Goal: Task Accomplishment & Management: Use online tool/utility

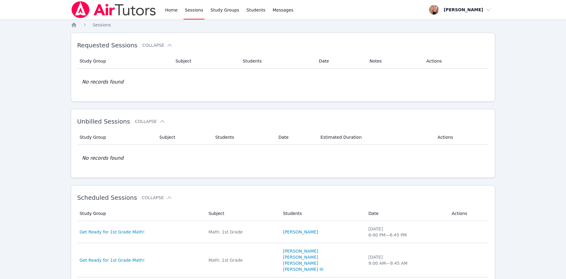
scroll to position [185, 0]
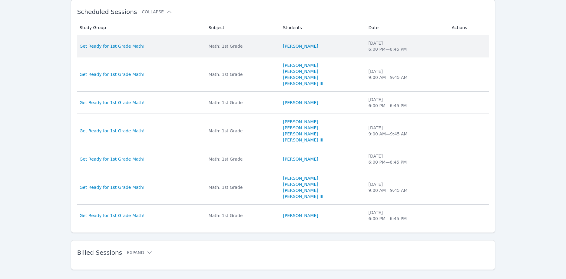
click at [137, 44] on div "Get Ready for 1st Grade Math!" at bounding box center [141, 46] width 122 height 6
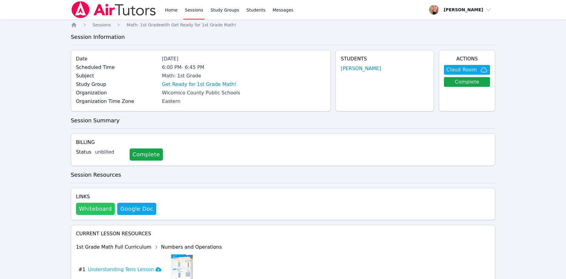
click at [101, 209] on button "Whiteboard" at bounding box center [95, 208] width 39 height 12
click at [99, 25] on span "Sessions" at bounding box center [102, 24] width 18 height 5
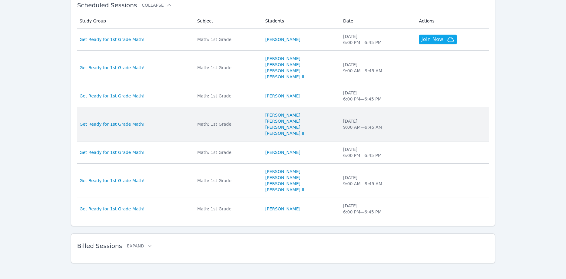
scroll to position [196, 0]
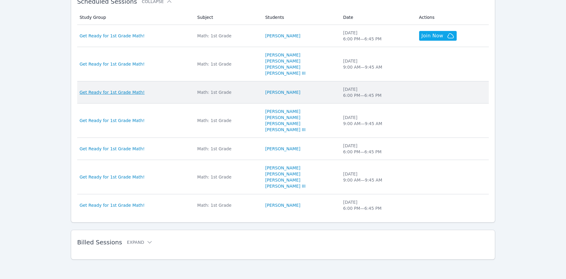
click at [126, 93] on span "Get Ready for 1st Grade Math!" at bounding box center [112, 92] width 65 height 6
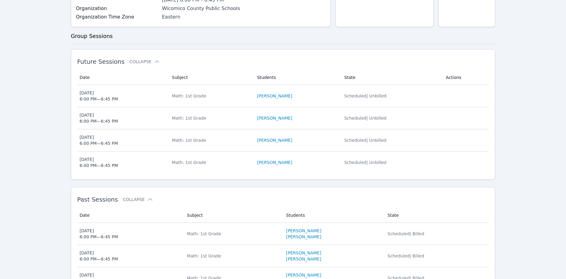
scroll to position [112, 0]
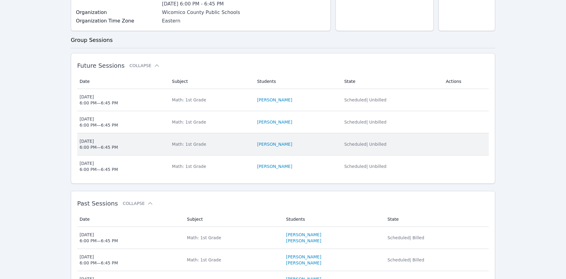
click at [109, 145] on div "Wed Aug 20 6:00 PM — 6:45 PM" at bounding box center [99, 144] width 38 height 12
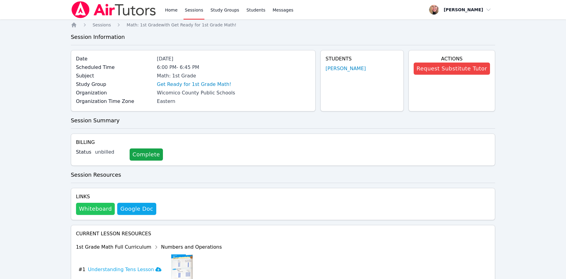
click at [88, 213] on button "Whiteboard" at bounding box center [95, 208] width 39 height 12
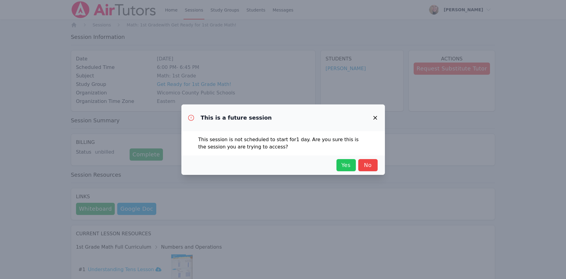
click at [345, 167] on span "Yes" at bounding box center [346, 165] width 13 height 8
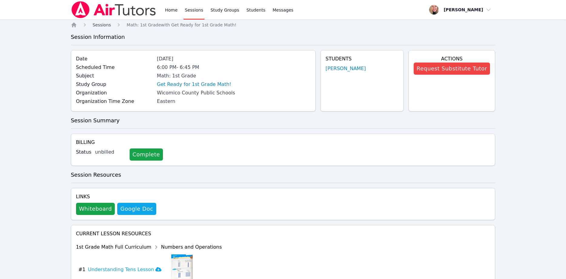
click at [102, 27] on span "Sessions" at bounding box center [102, 24] width 18 height 5
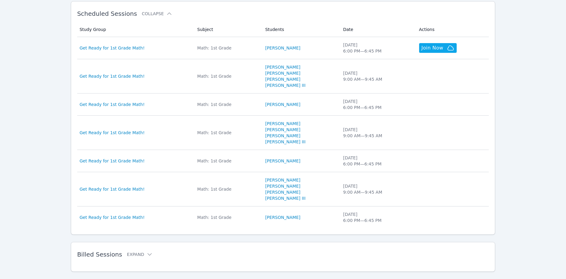
scroll to position [185, 0]
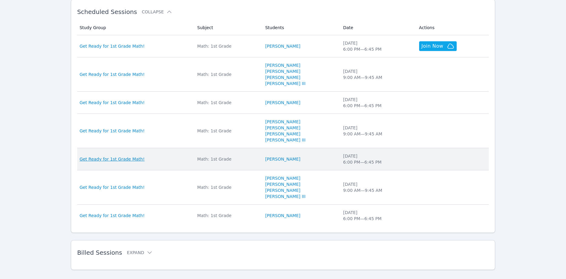
click at [124, 158] on span "Get Ready for 1st Grade Math!" at bounding box center [112, 159] width 65 height 6
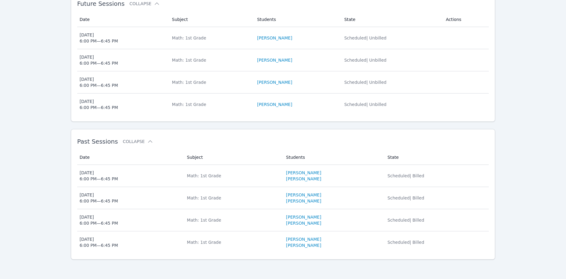
scroll to position [143, 0]
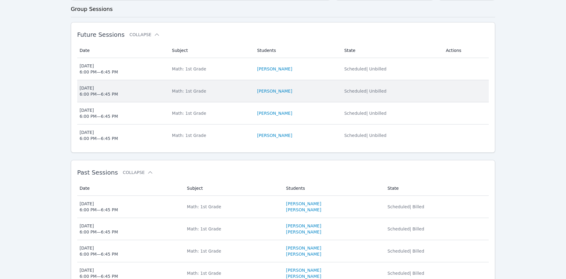
click at [104, 89] on div "Mon Aug 25 6:00 PM — 6:45 PM" at bounding box center [99, 91] width 38 height 12
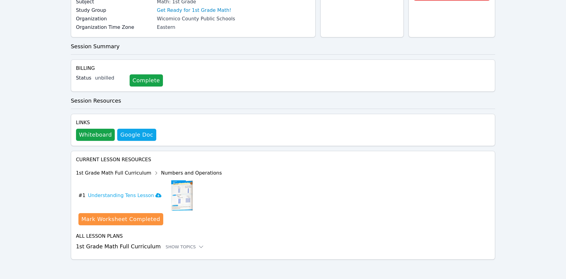
scroll to position [74, 0]
click at [91, 134] on button "Whiteboard" at bounding box center [95, 134] width 39 height 12
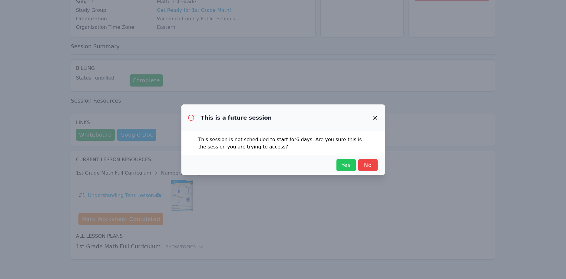
click at [349, 163] on span "Yes" at bounding box center [346, 165] width 13 height 8
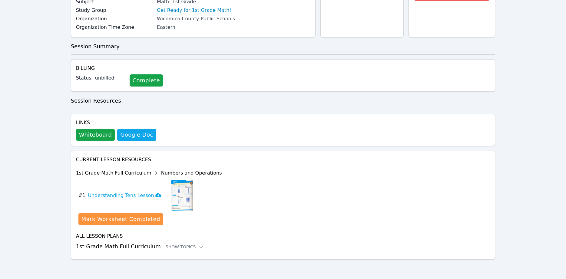
scroll to position [0, 0]
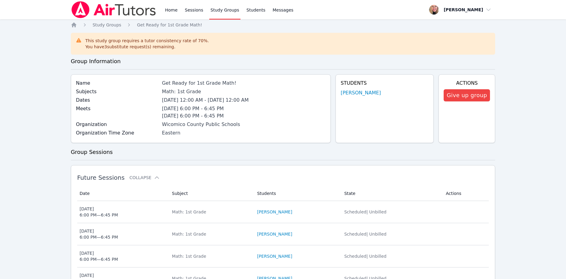
scroll to position [143, 0]
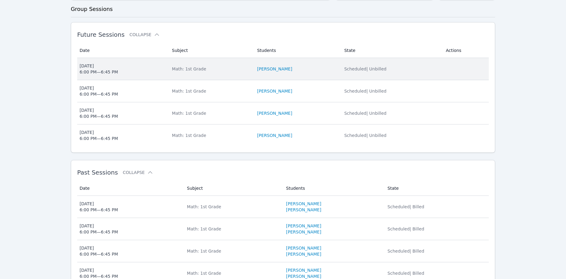
click at [105, 73] on div "Wed Aug 27 6:00 PM — 6:45 PM" at bounding box center [99, 69] width 38 height 12
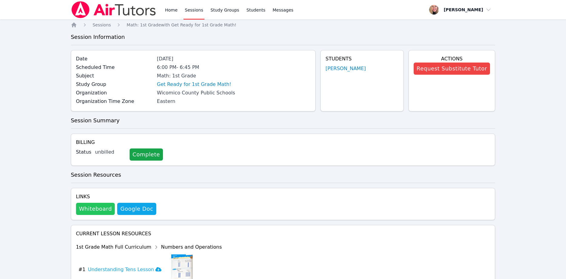
click at [95, 208] on button "Whiteboard" at bounding box center [95, 208] width 39 height 12
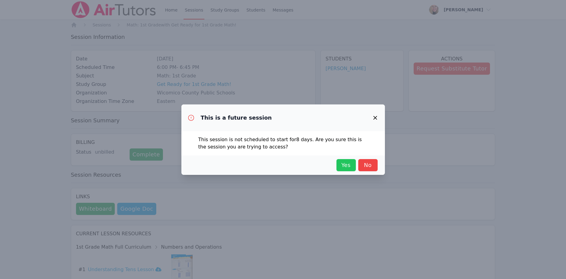
click at [339, 166] on button "Yes" at bounding box center [346, 165] width 19 height 12
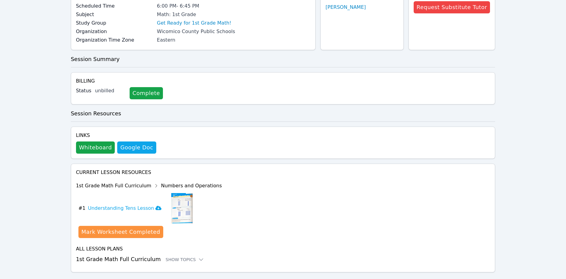
scroll to position [74, 0]
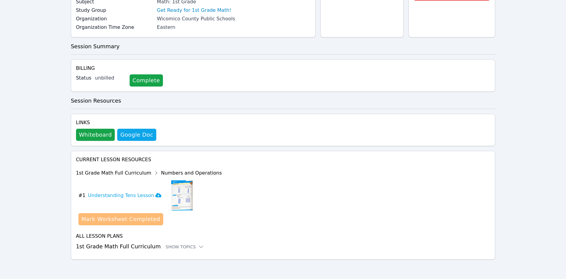
click at [150, 219] on div "Mark Worksheet Completed" at bounding box center [121, 219] width 79 height 8
click at [142, 219] on div "Mark Worksheet Completed" at bounding box center [121, 219] width 79 height 8
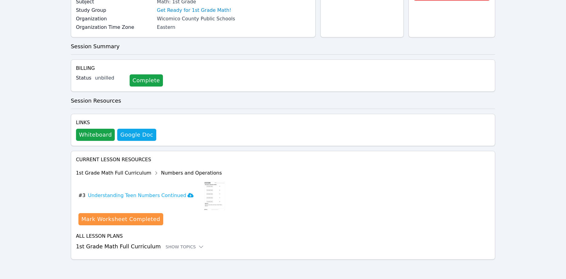
click at [142, 218] on div "Mark Worksheet Completed" at bounding box center [121, 219] width 79 height 8
click at [176, 246] on div "Show Topics" at bounding box center [185, 246] width 39 height 6
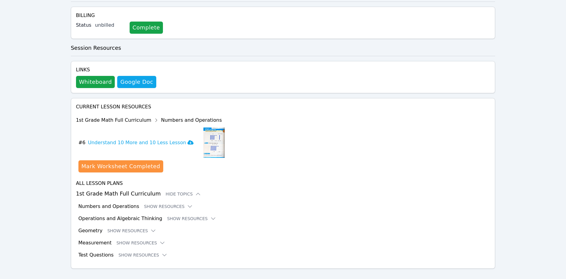
scroll to position [136, 0]
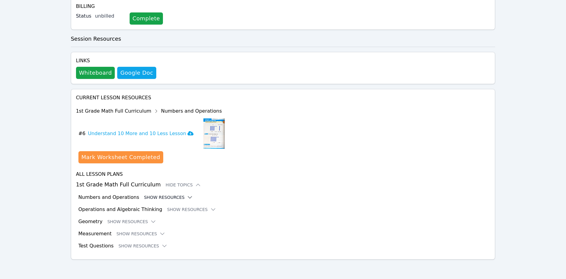
click at [187, 198] on icon at bounding box center [190, 197] width 6 height 6
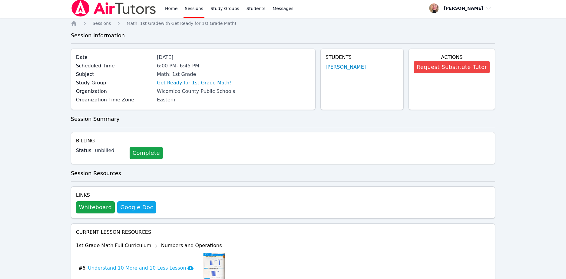
scroll to position [0, 0]
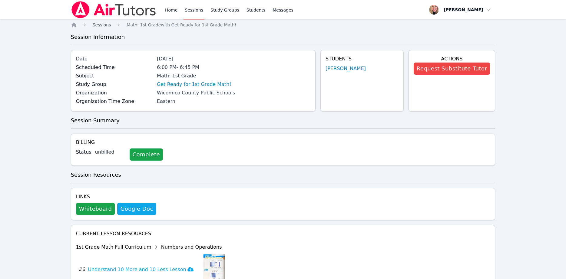
click at [102, 26] on span "Sessions" at bounding box center [102, 24] width 18 height 5
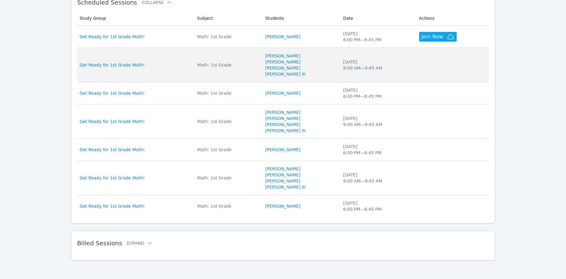
scroll to position [196, 0]
click at [130, 64] on span "Get Ready for 1st Grade Math!" at bounding box center [112, 64] width 65 height 6
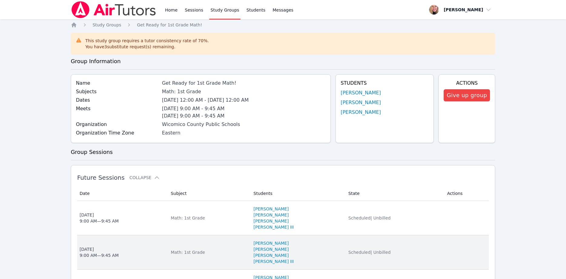
scroll to position [124, 0]
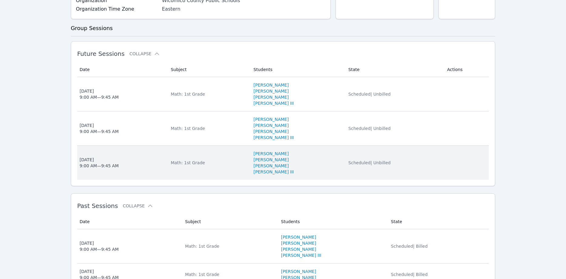
click at [100, 164] on div "Wed Aug 20 9:00 AM — 9:45 AM" at bounding box center [99, 162] width 39 height 12
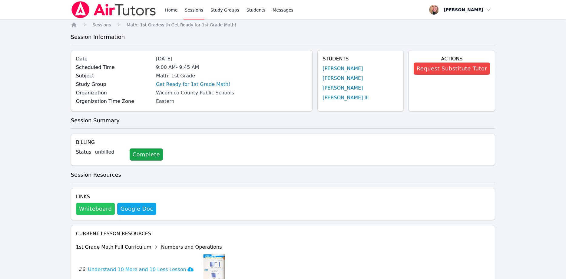
click at [93, 206] on button "Whiteboard" at bounding box center [95, 208] width 39 height 12
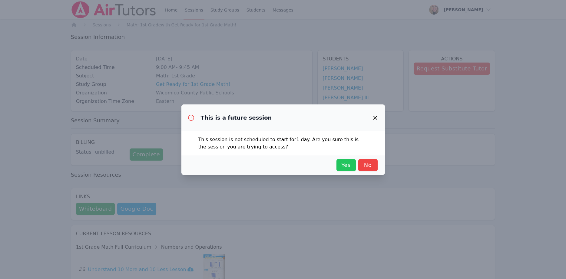
click at [341, 164] on span "Yes" at bounding box center [346, 165] width 13 height 8
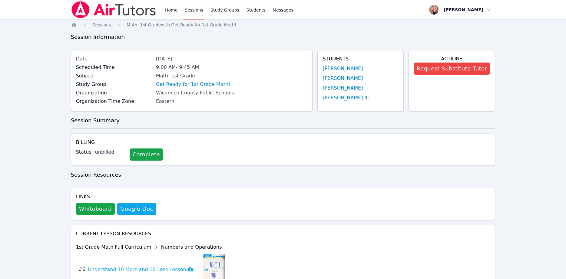
scroll to position [74, 0]
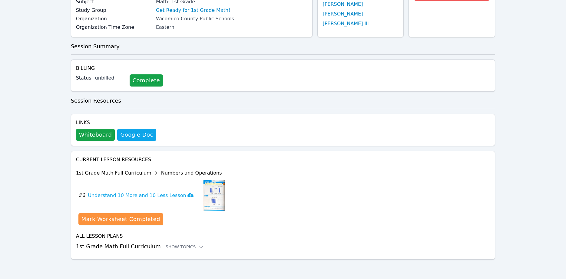
scroll to position [124, 0]
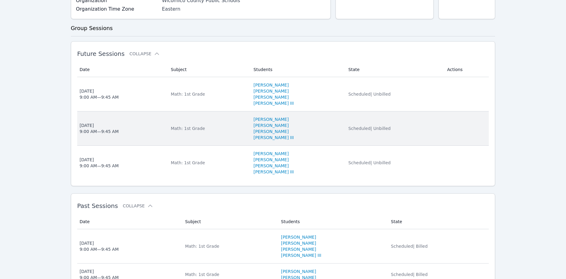
click at [104, 130] on div "Mon Aug 25 9:00 AM — 9:45 AM" at bounding box center [99, 128] width 39 height 12
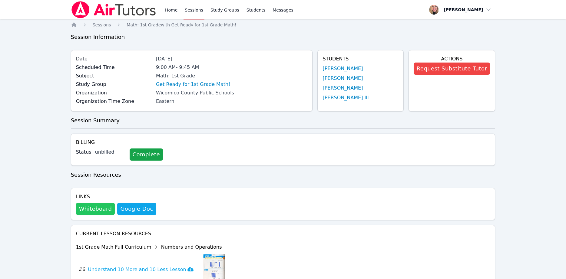
click at [98, 210] on button "Whiteboard" at bounding box center [95, 208] width 39 height 12
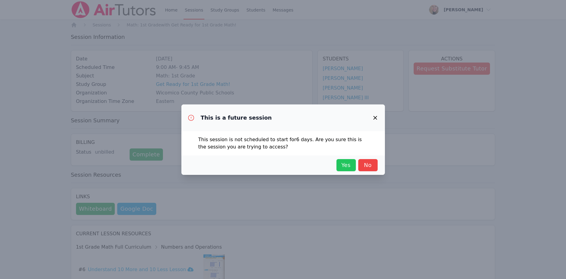
click at [345, 165] on span "Yes" at bounding box center [346, 165] width 13 height 8
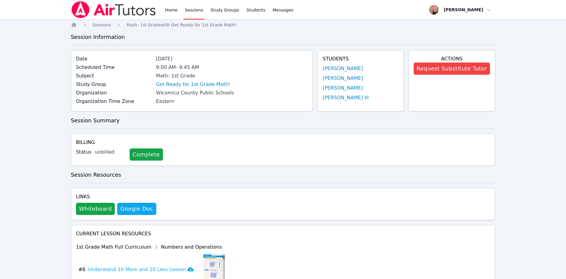
scroll to position [124, 0]
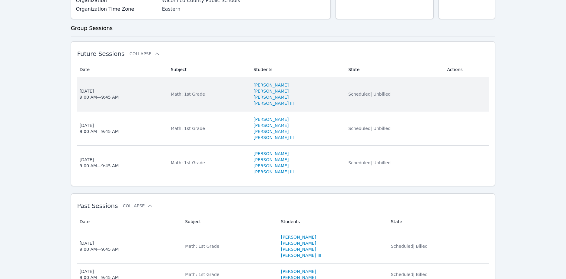
click at [97, 96] on div "Wed Aug 27 9:00 AM — 9:45 AM" at bounding box center [99, 94] width 39 height 12
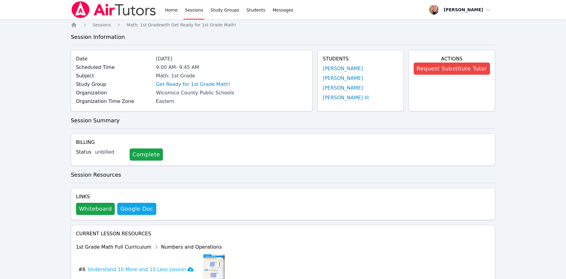
click at [95, 215] on div "Links Whiteboard Hidden Google Doc" at bounding box center [283, 204] width 425 height 32
click at [94, 210] on button "Whiteboard" at bounding box center [95, 208] width 39 height 12
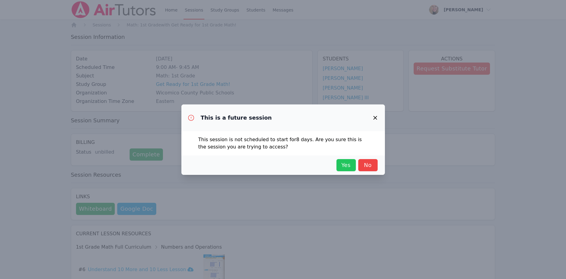
click at [340, 164] on span "Yes" at bounding box center [346, 165] width 13 height 8
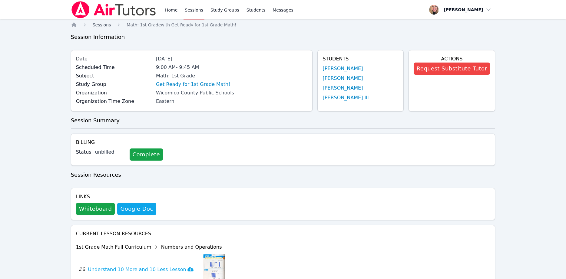
click at [100, 26] on span "Sessions" at bounding box center [102, 24] width 18 height 5
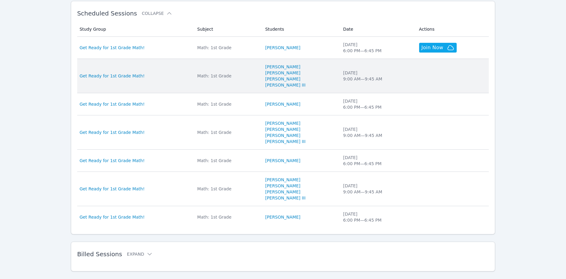
scroll to position [185, 0]
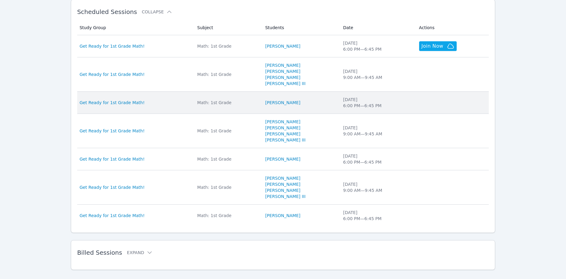
click at [199, 103] on div "Math: 1st Grade" at bounding box center [227, 102] width 61 height 6
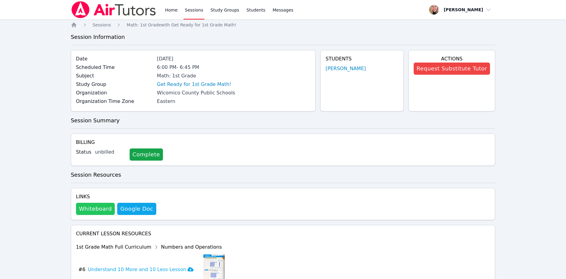
click at [95, 204] on button "Whiteboard" at bounding box center [95, 208] width 39 height 12
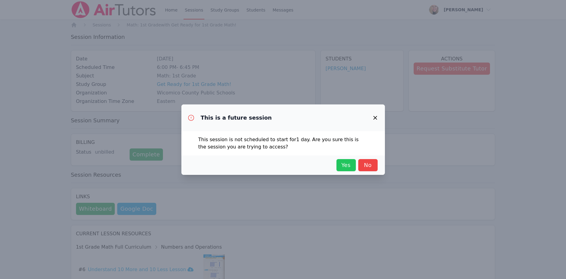
click at [343, 164] on span "Yes" at bounding box center [346, 165] width 13 height 8
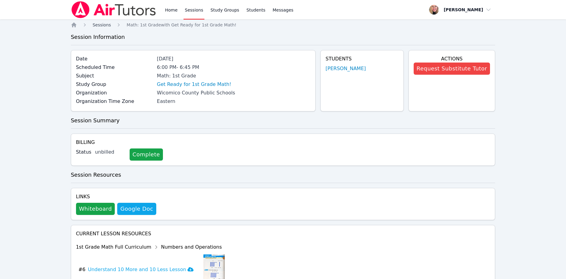
click at [104, 24] on span "Sessions" at bounding box center [102, 24] width 18 height 5
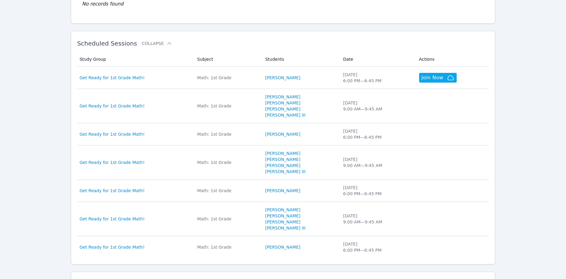
scroll to position [155, 0]
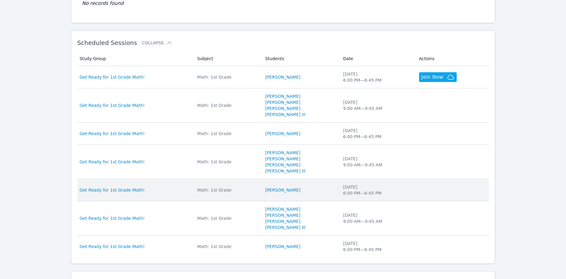
click at [204, 195] on td "Subject Math: 1st Grade" at bounding box center [228, 190] width 68 height 22
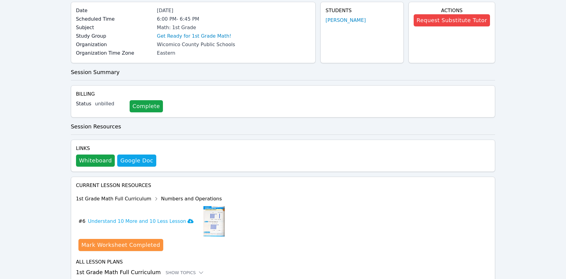
scroll to position [62, 0]
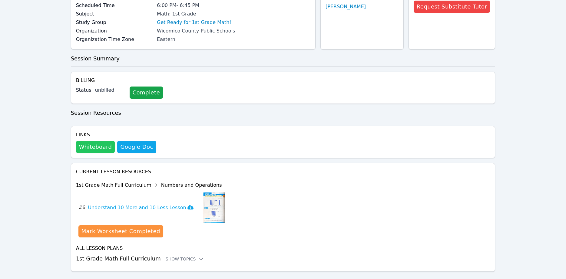
click at [95, 146] on button "Whiteboard" at bounding box center [95, 147] width 39 height 12
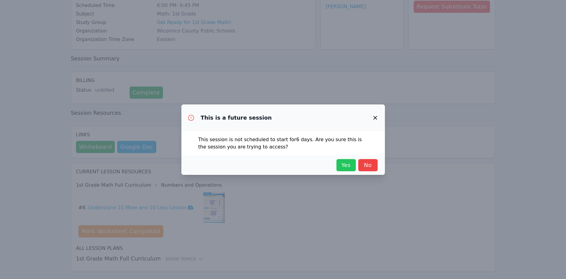
click at [348, 164] on span "Yes" at bounding box center [346, 165] width 13 height 8
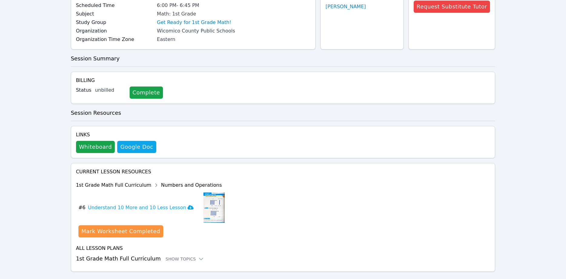
scroll to position [0, 0]
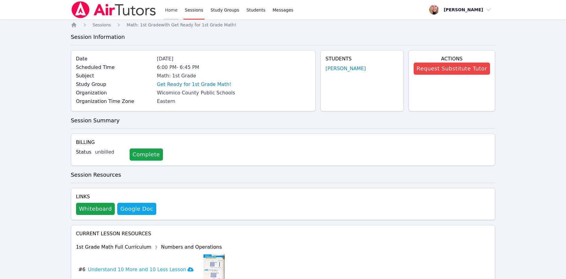
click at [173, 11] on link "Home" at bounding box center [171, 9] width 15 height 19
